Goal: Transaction & Acquisition: Purchase product/service

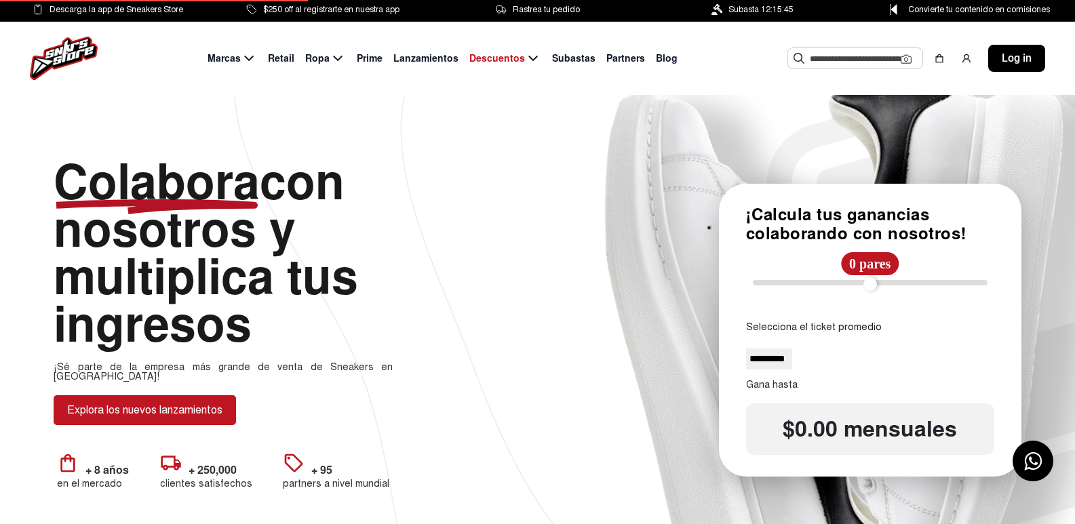
select select
click at [95, 55] on img at bounding box center [64, 58] width 68 height 43
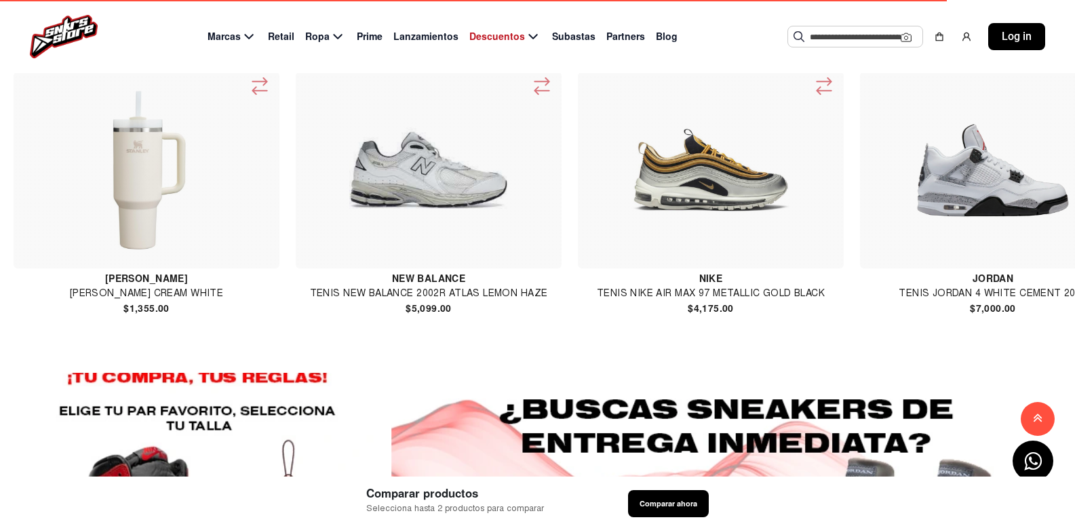
scroll to position [1044, 0]
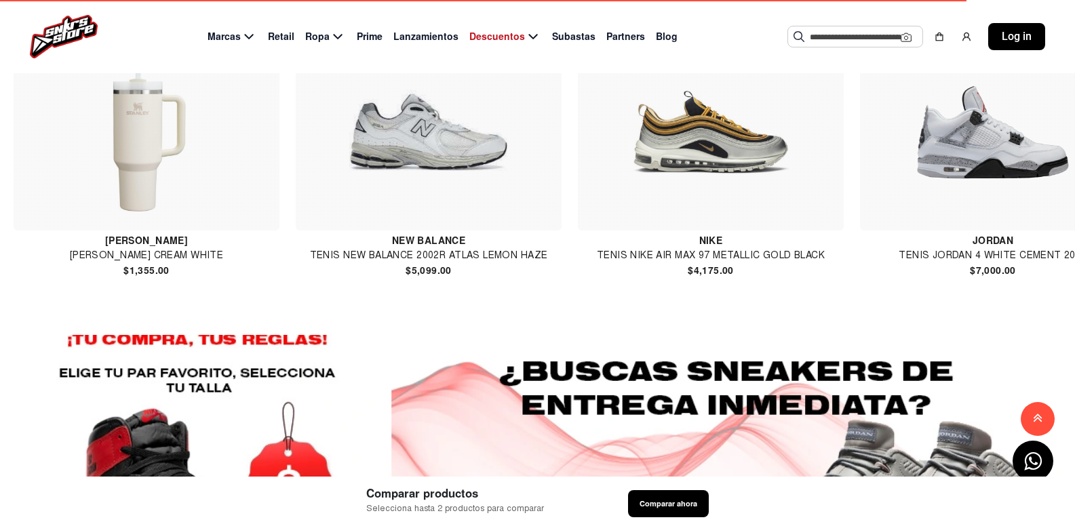
click at [465, 212] on img at bounding box center [428, 132] width 255 height 159
